Goal: Find specific page/section: Find specific page/section

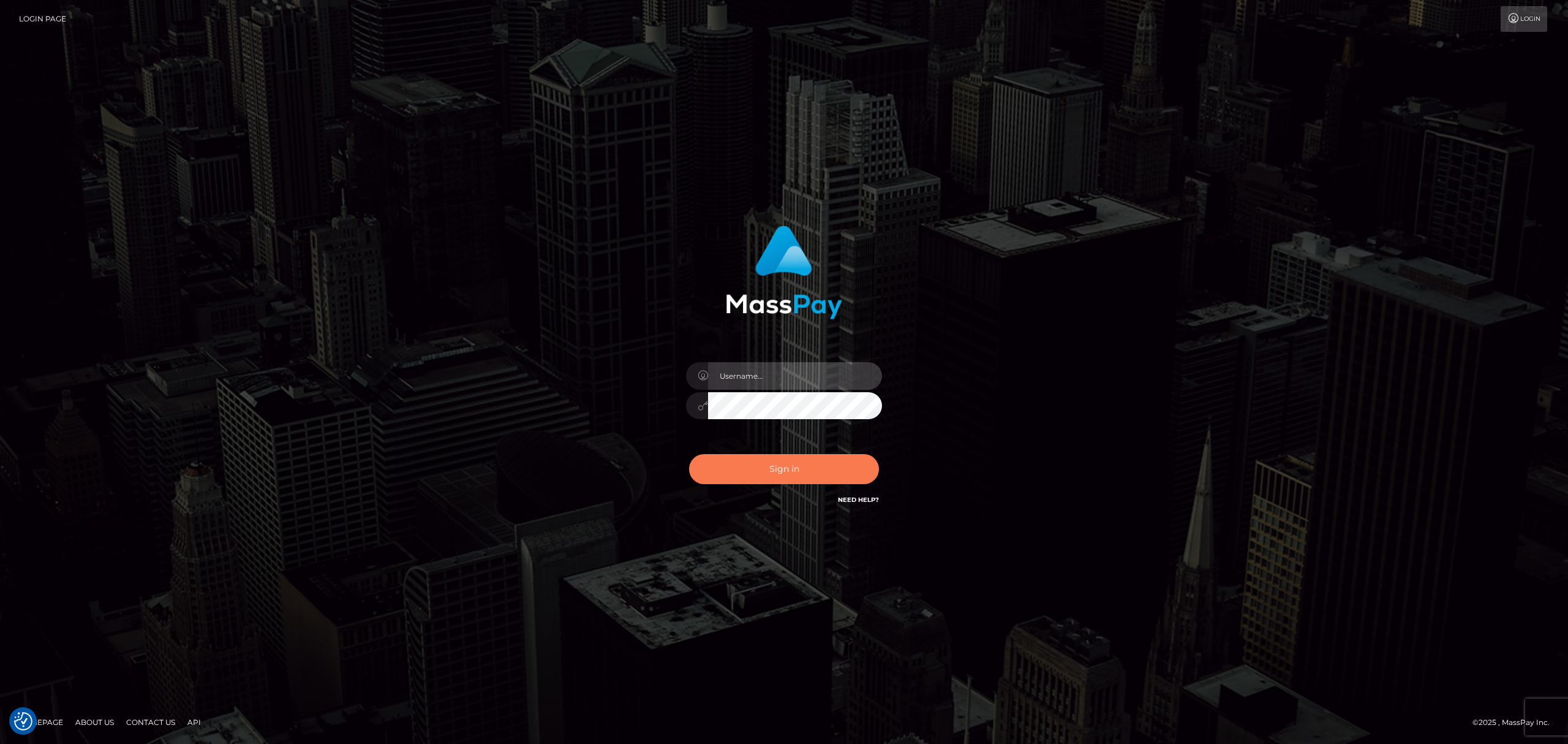
type input "[PERSON_NAME].Xcite"
click at [789, 475] on button "Sign in" at bounding box center [784, 469] width 190 height 30
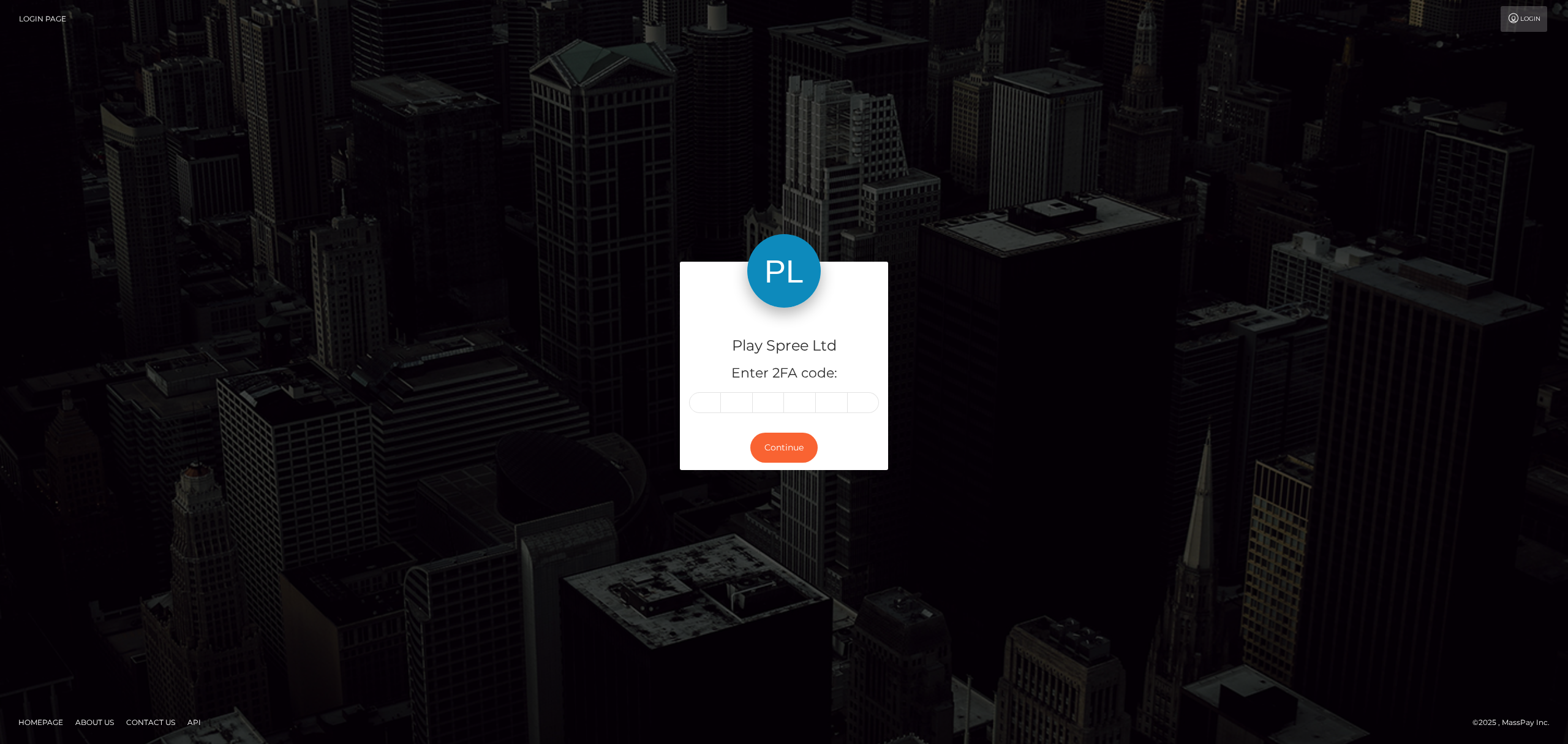
click at [711, 396] on input "text" at bounding box center [705, 402] width 32 height 21
type input "8"
type input "5"
type input "6"
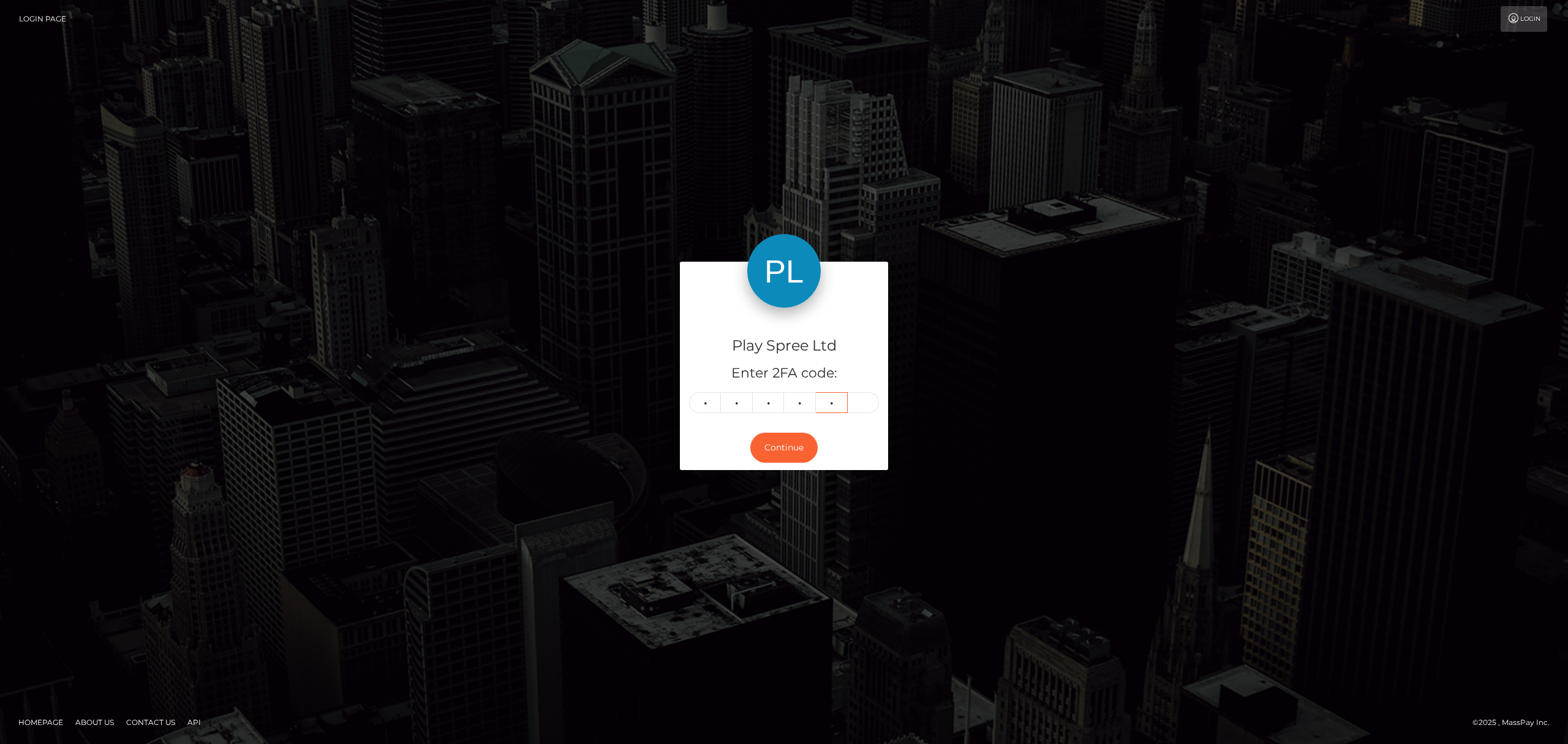
type input "2"
type input "0"
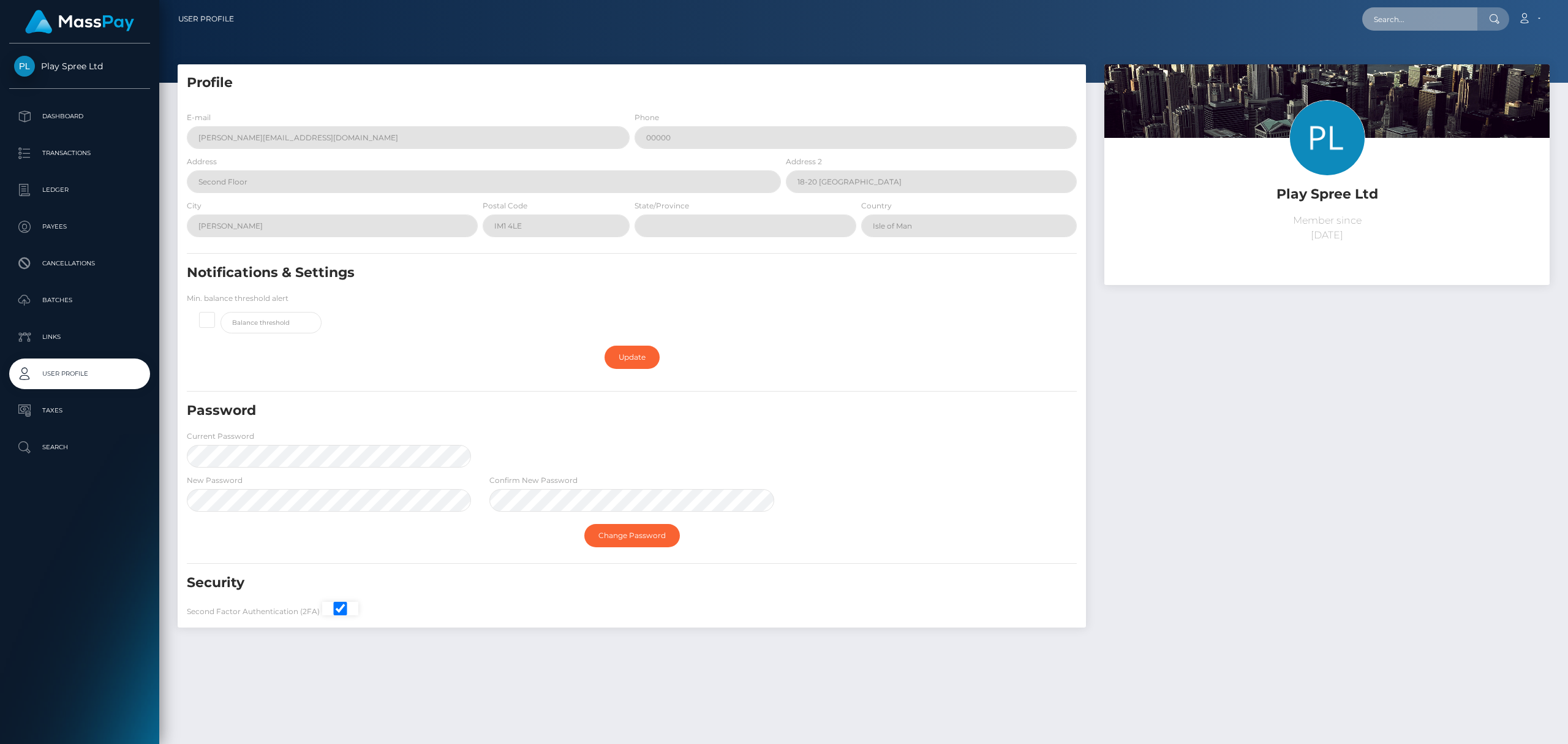
click at [1420, 16] on input "text" at bounding box center [1420, 19] width 115 height 23
paste input "1629596"
type input "1629596"
click at [1412, 20] on input "text" at bounding box center [1420, 19] width 115 height 23
paste input "1629596"
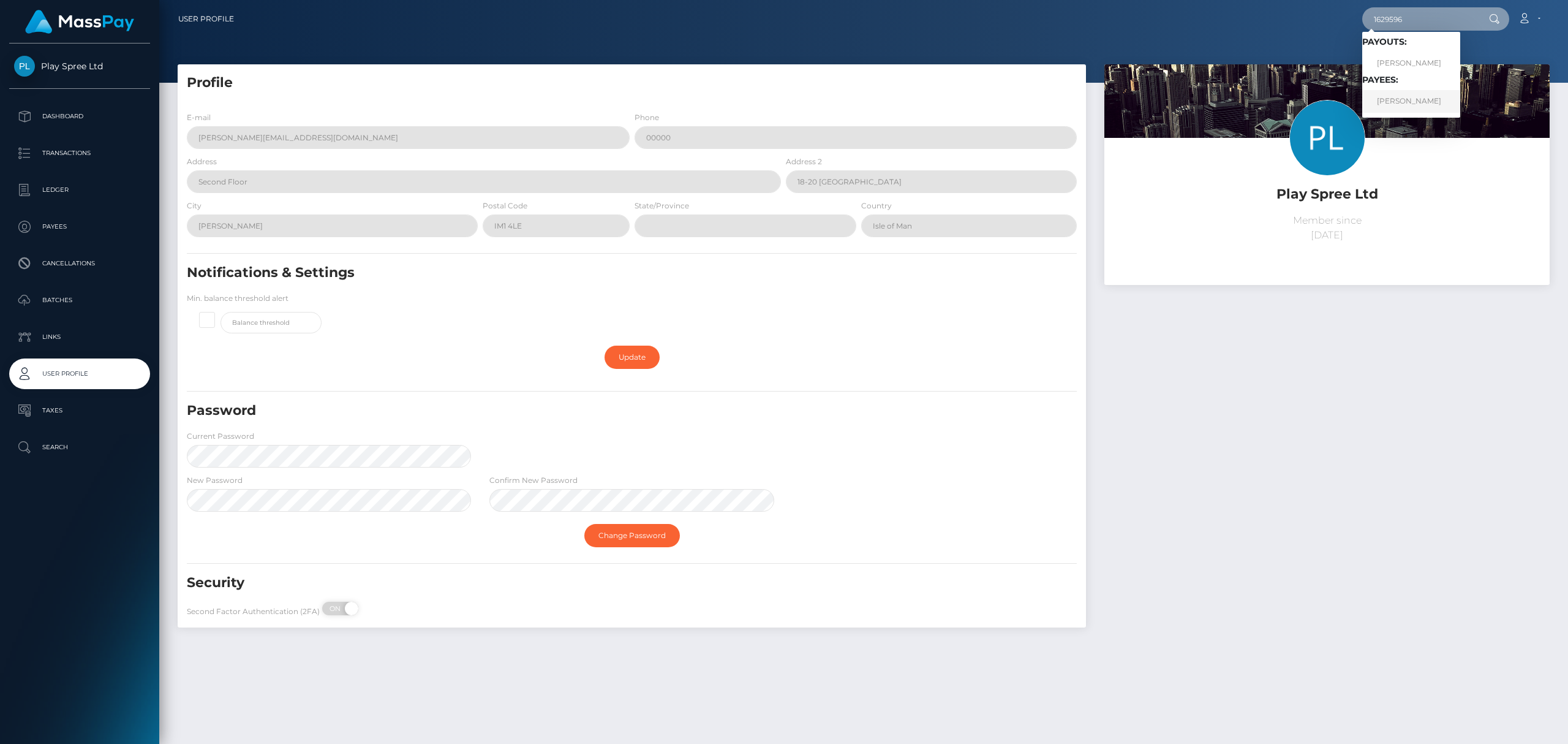
type input "1629596"
click at [1414, 105] on link "Harley Meier" at bounding box center [1411, 101] width 98 height 23
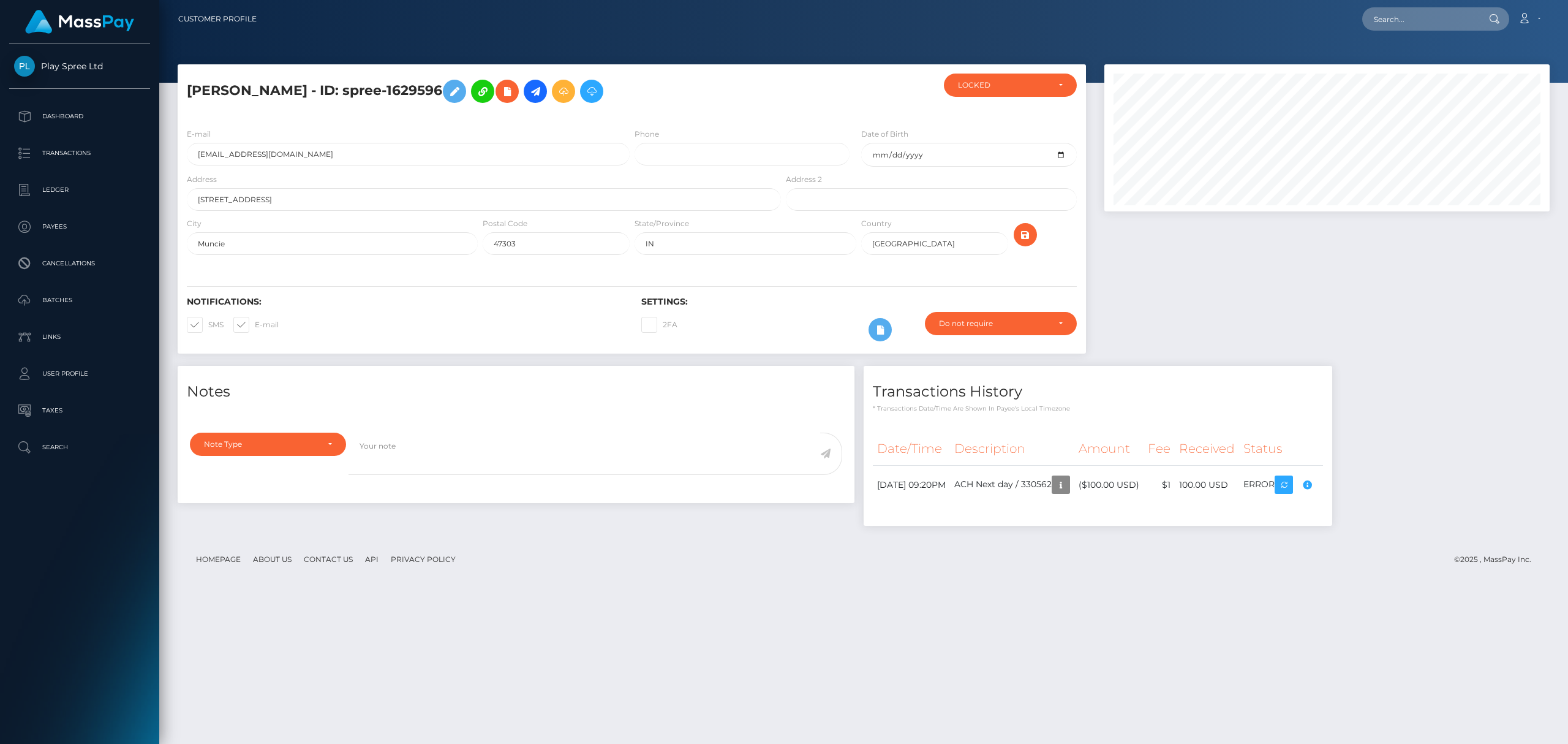
scroll to position [147, 444]
click at [1368, 276] on div at bounding box center [1326, 214] width 463 height 301
drag, startPoint x: 412, startPoint y: 88, endPoint x: 355, endPoint y: 92, distance: 57.1
click at [355, 92] on h5 "[PERSON_NAME] - ID: spree-1629596" at bounding box center [481, 91] width 587 height 36
copy h5 "1629596"
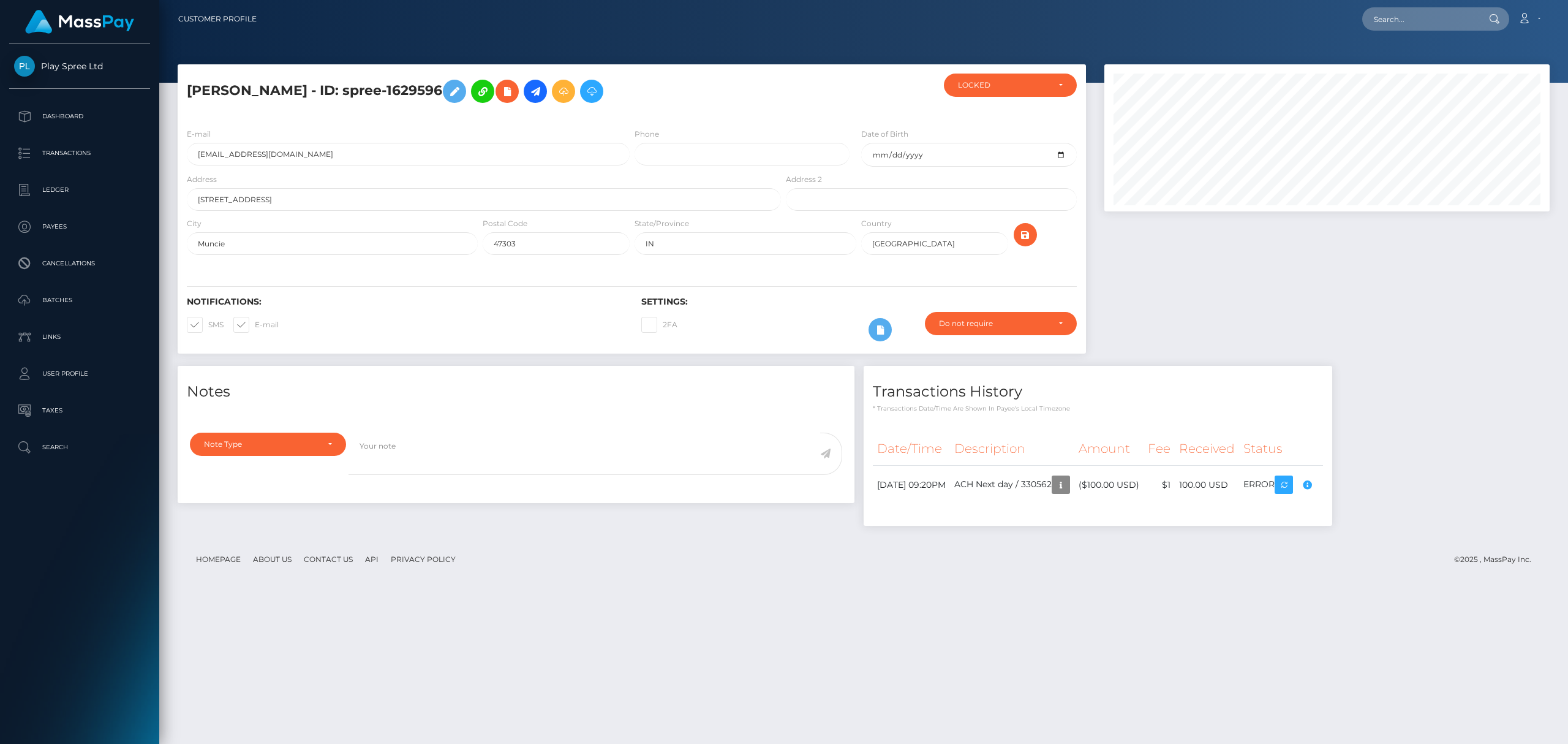
drag, startPoint x: 1364, startPoint y: 662, endPoint x: 1368, endPoint y: 653, distance: 9.8
click at [1364, 663] on div "Harley Meier - ID: spree-1629596 LOCKED LOCKED City" at bounding box center [863, 398] width 1408 height 669
click at [1308, 586] on div "Harley Meier - ID: spree-1629596 LOCKED LOCKED City" at bounding box center [863, 398] width 1408 height 669
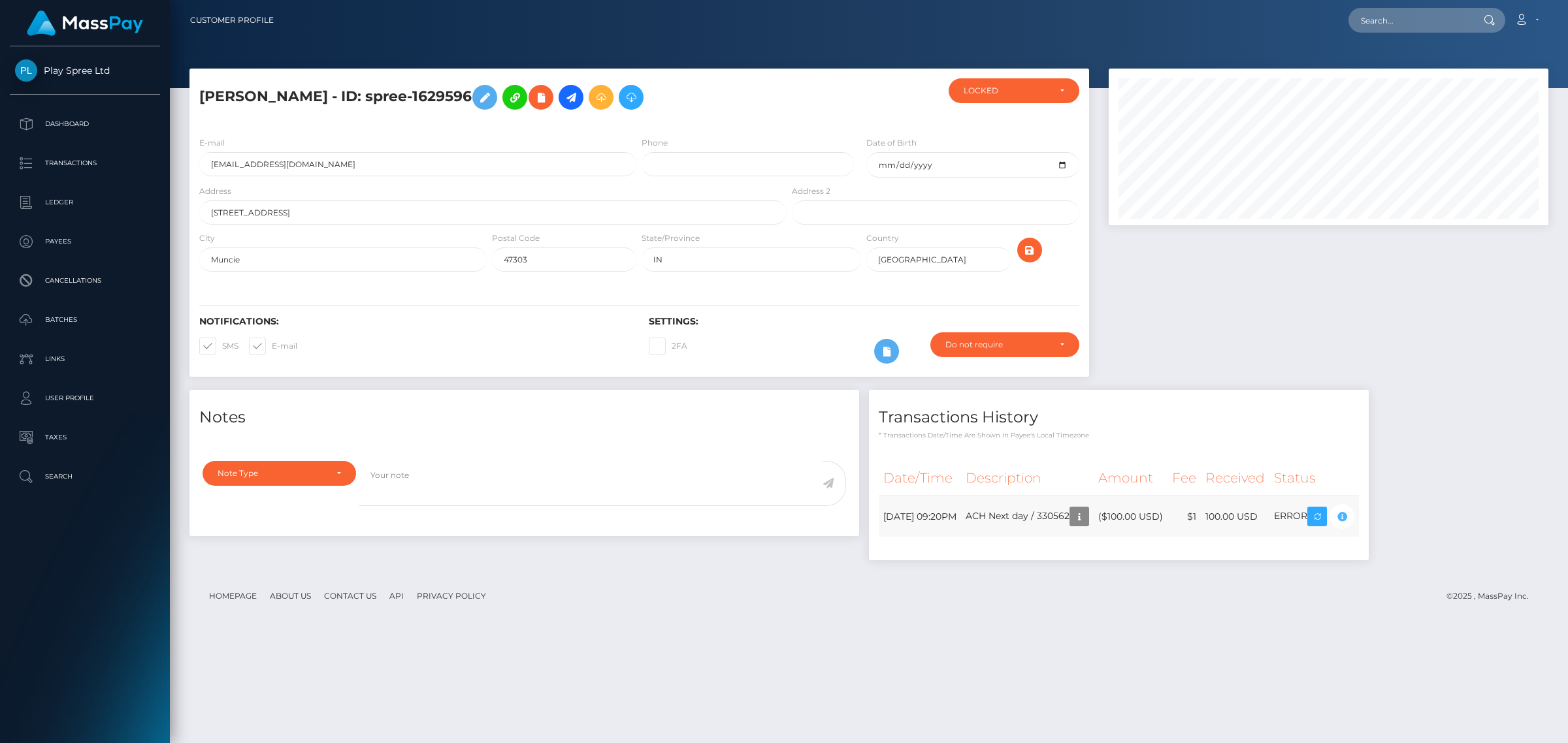
scroll to position [157, 439]
